Goal: Task Accomplishment & Management: Manage account settings

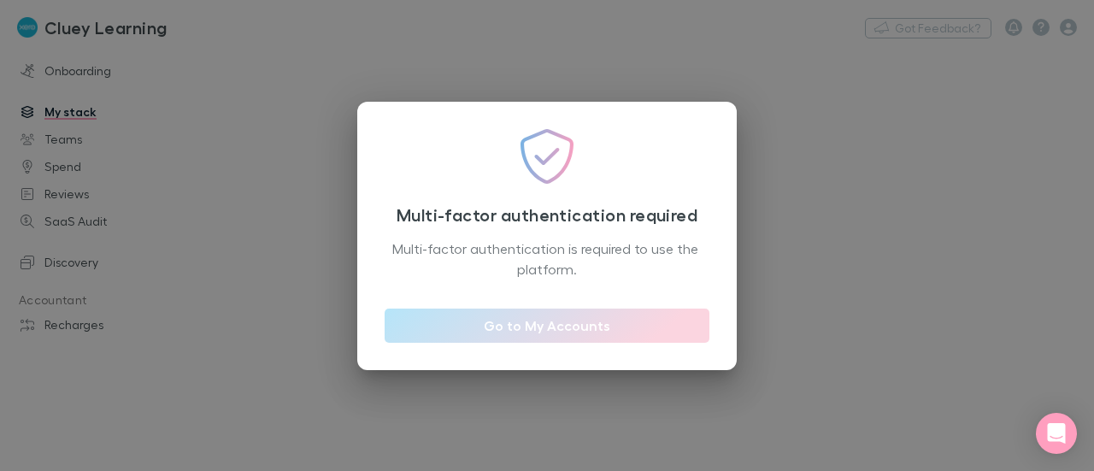
click at [530, 337] on link "Go to My Accounts" at bounding box center [547, 326] width 325 height 34
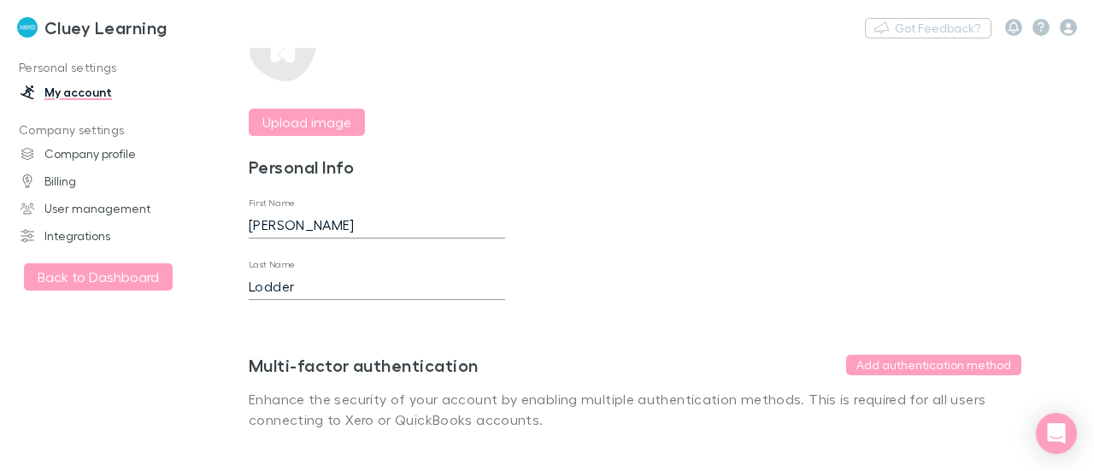
scroll to position [156, 0]
click at [84, 273] on button "Back to Dashboard" at bounding box center [98, 276] width 149 height 27
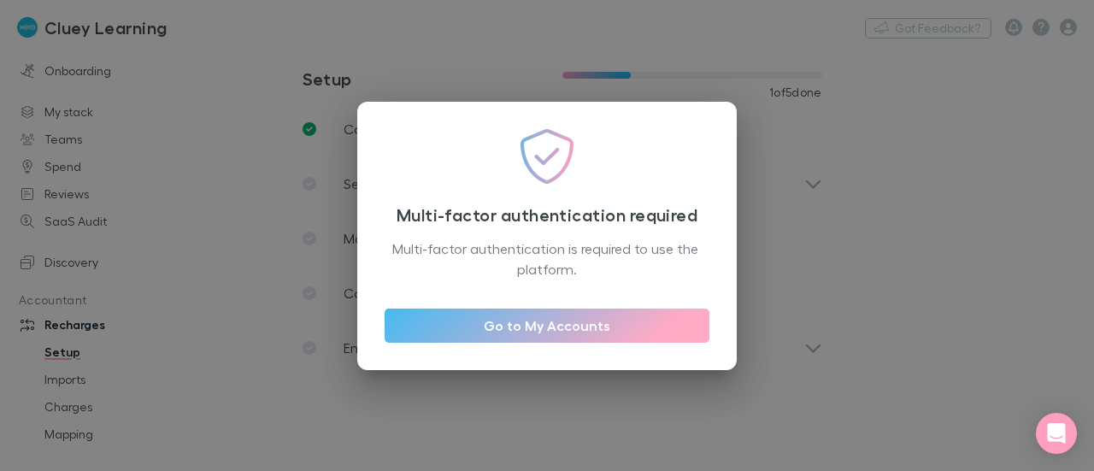
click at [972, 97] on div "Multi-factor authentication required Multi-factor authentication is required to…" at bounding box center [547, 235] width 1094 height 471
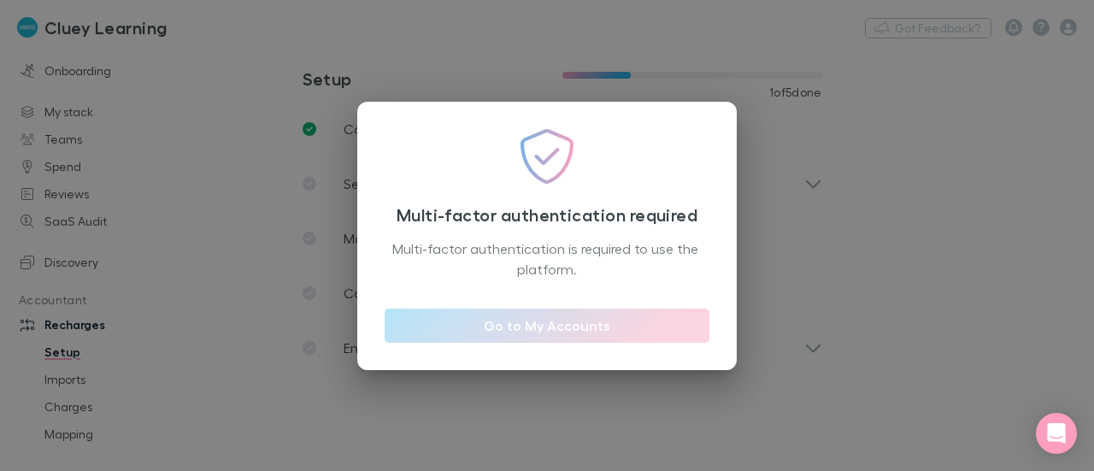
click at [568, 327] on link "Go to My Accounts" at bounding box center [547, 326] width 325 height 34
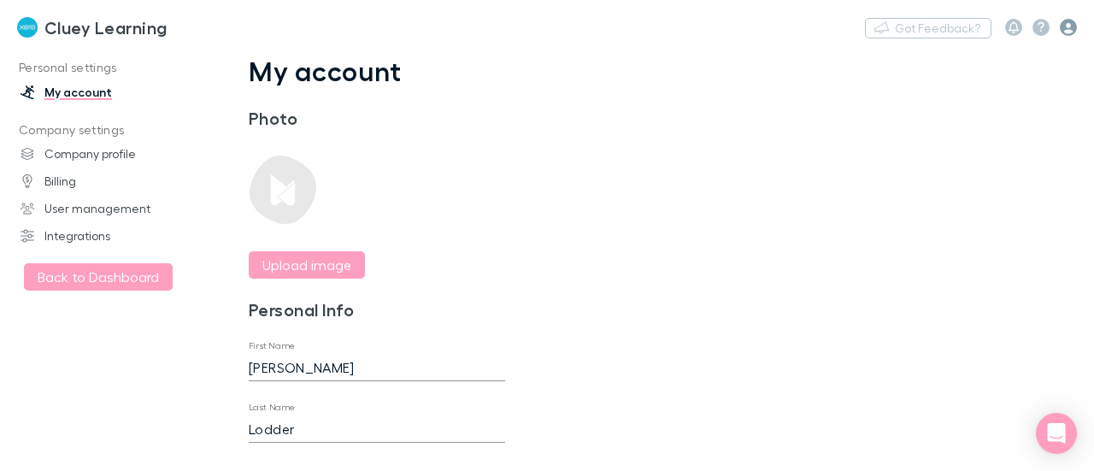
click at [1068, 21] on icon "button" at bounding box center [1068, 27] width 17 height 17
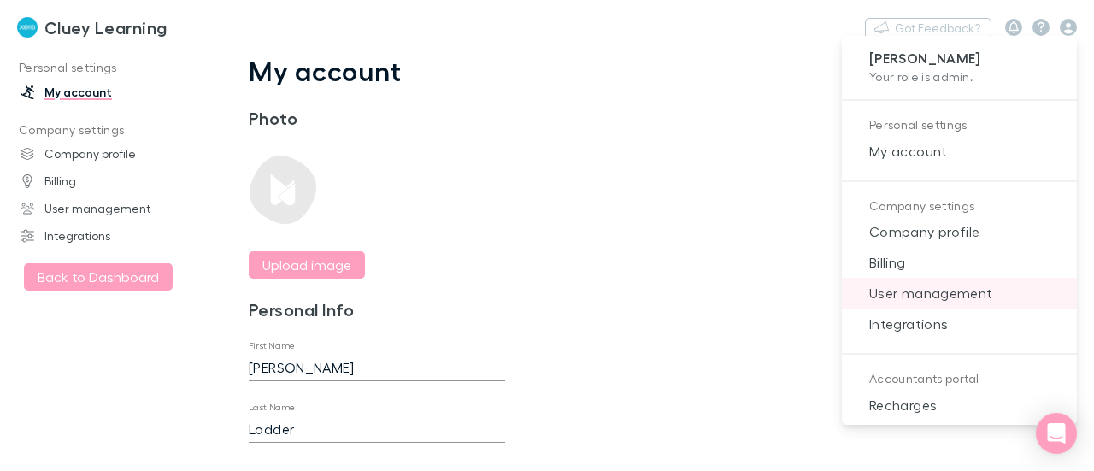
click at [909, 290] on span "User management" at bounding box center [960, 293] width 208 height 21
